Goal: Task Accomplishment & Management: Manage account settings

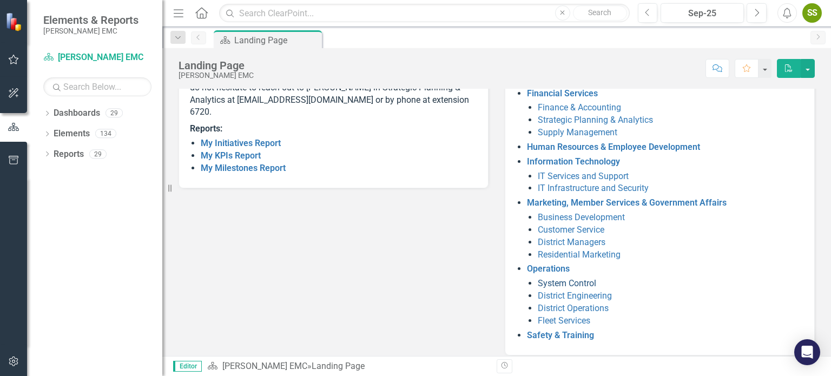
scroll to position [227, 0]
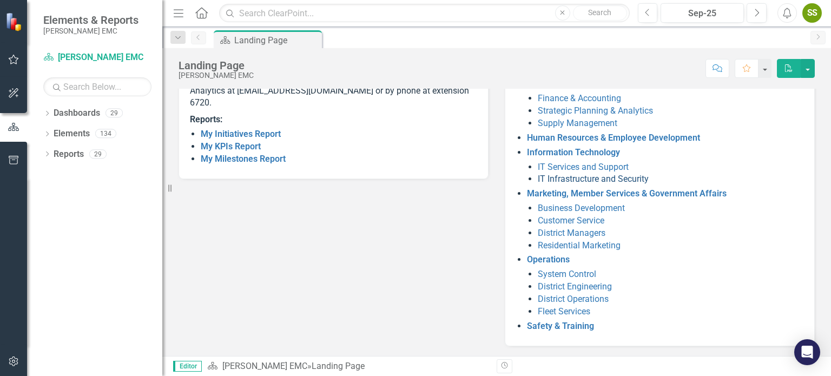
click at [609, 177] on link "IT Infrastructure and Security" at bounding box center [593, 179] width 111 height 10
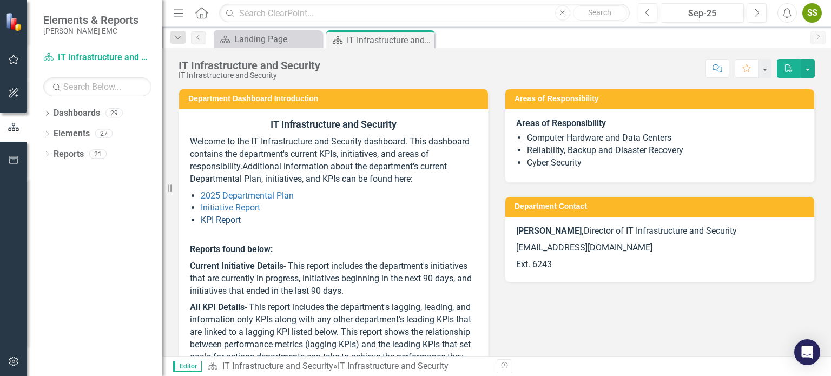
click at [238, 216] on link "KPI Report" at bounding box center [221, 220] width 40 height 10
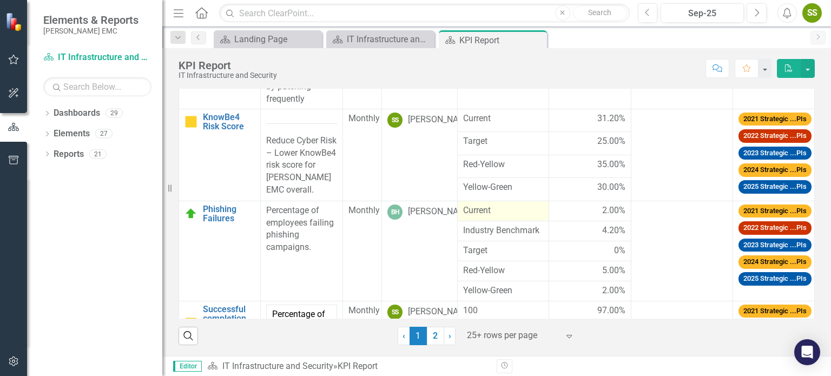
scroll to position [180, 0]
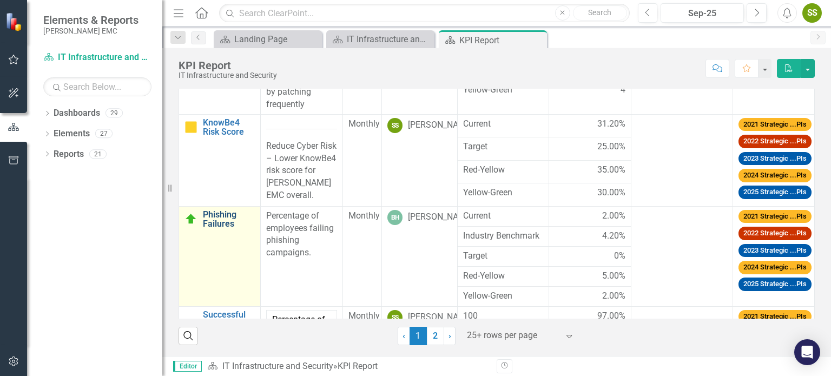
click at [226, 229] on link "Phishing Failures" at bounding box center [229, 219] width 52 height 19
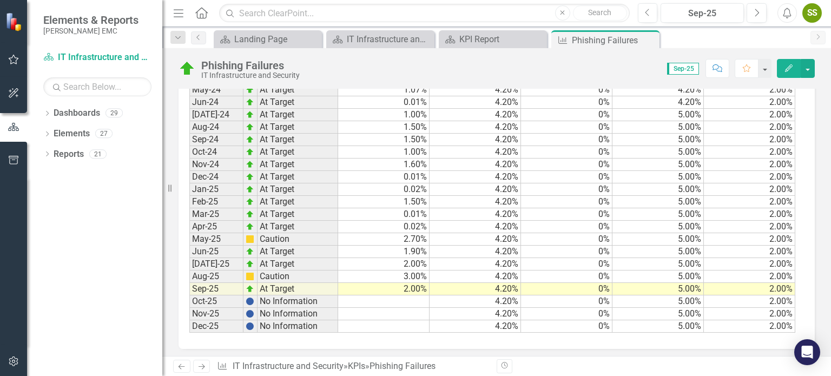
scroll to position [1017, 0]
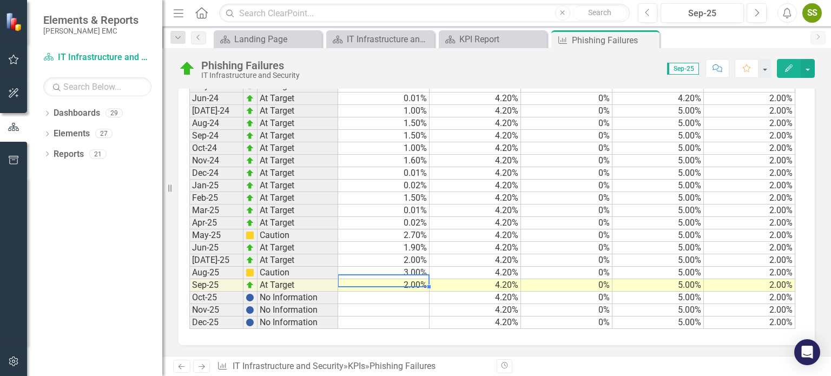
click at [418, 279] on td "2.00%" at bounding box center [383, 285] width 91 height 12
click at [416, 279] on td "2.00%" at bounding box center [383, 285] width 91 height 12
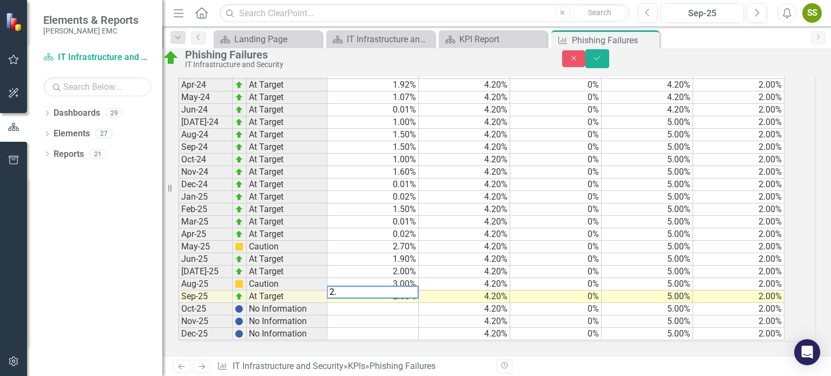
type textarea "2.2"
click at [609, 68] on button "Save" at bounding box center [598, 58] width 24 height 19
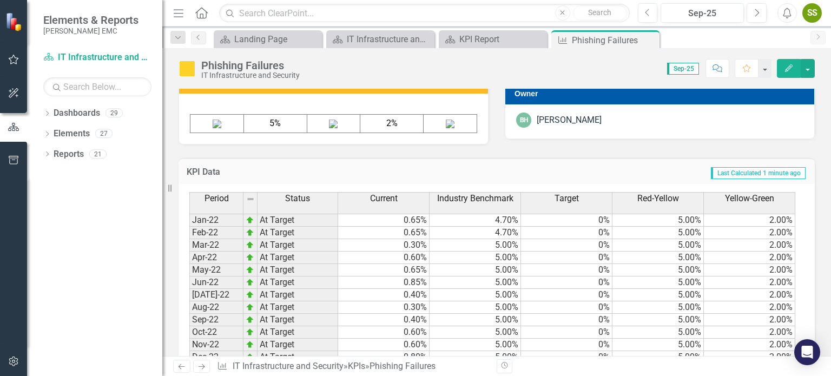
scroll to position [0, 0]
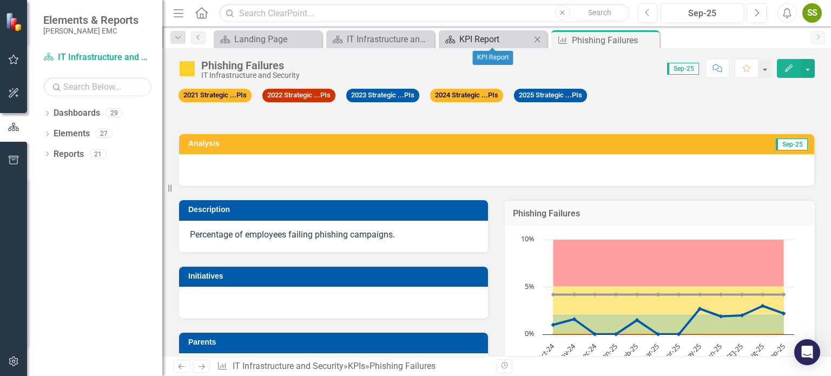
click at [482, 43] on div "KPI Report" at bounding box center [494, 39] width 71 height 14
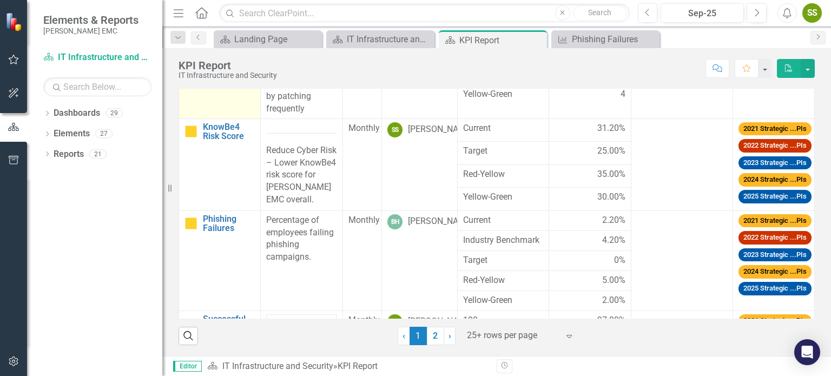
scroll to position [180, 0]
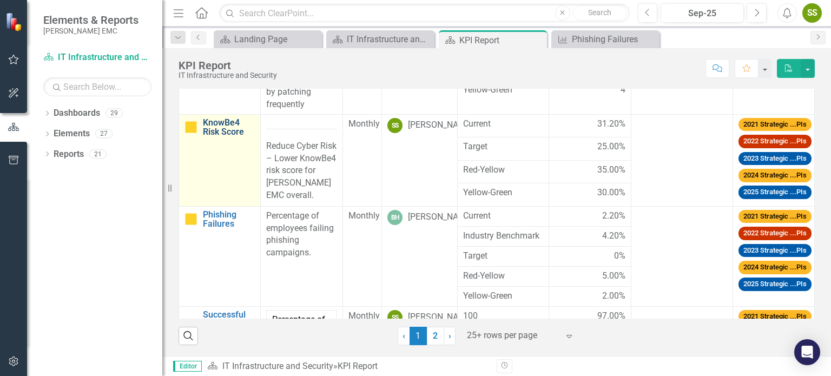
click at [229, 136] on link "KnowBe4 Risk Score" at bounding box center [229, 127] width 52 height 19
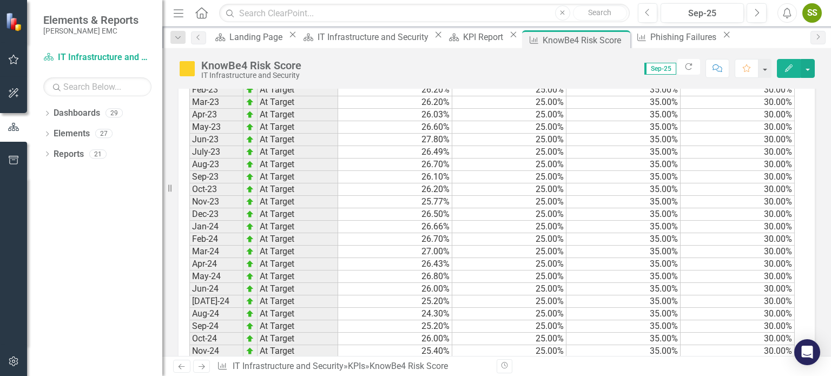
scroll to position [1134, 0]
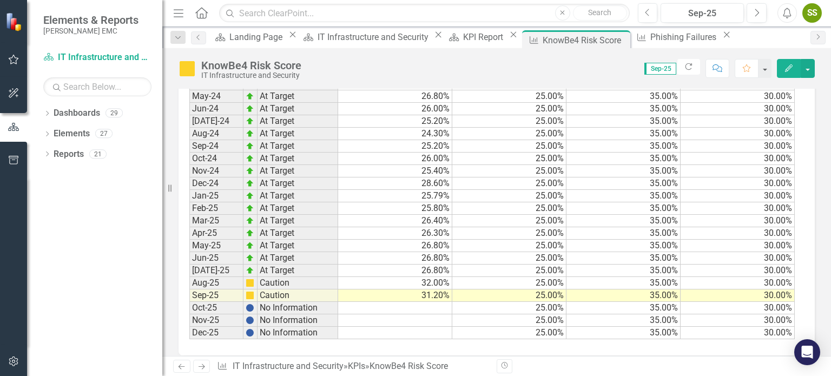
click at [373, 302] on td at bounding box center [395, 308] width 114 height 12
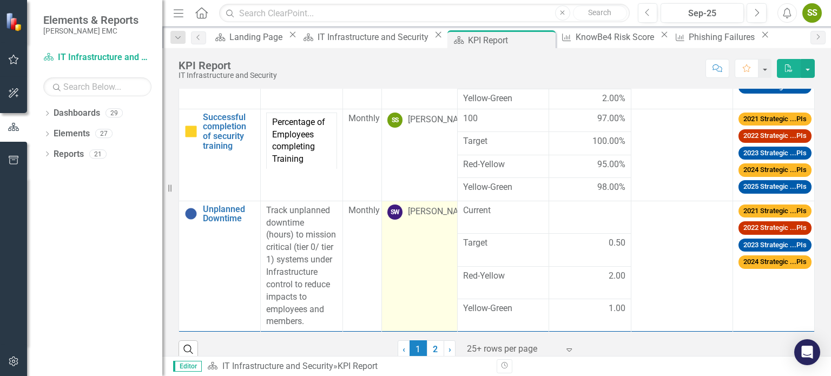
scroll to position [264, 0]
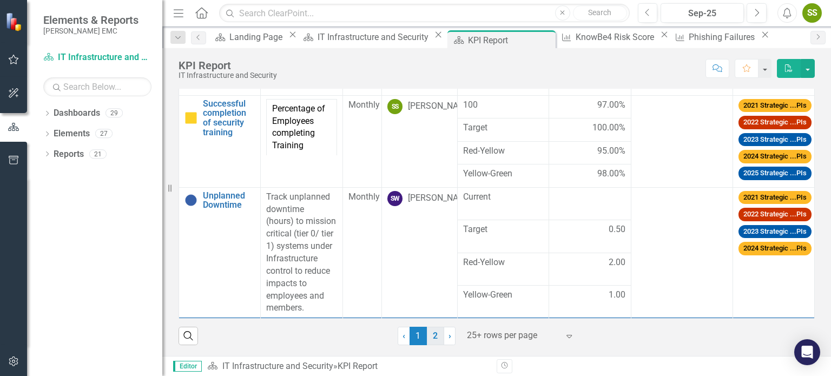
click at [434, 333] on link "2" at bounding box center [435, 336] width 17 height 18
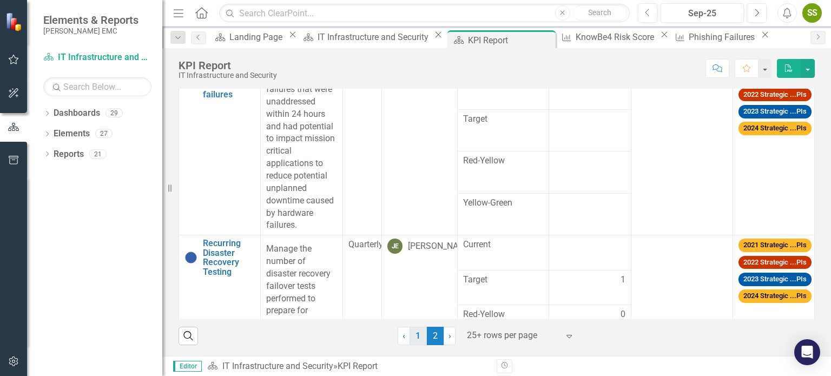
click at [413, 335] on link "1" at bounding box center [418, 336] width 17 height 18
